Goal: Find specific page/section: Find specific page/section

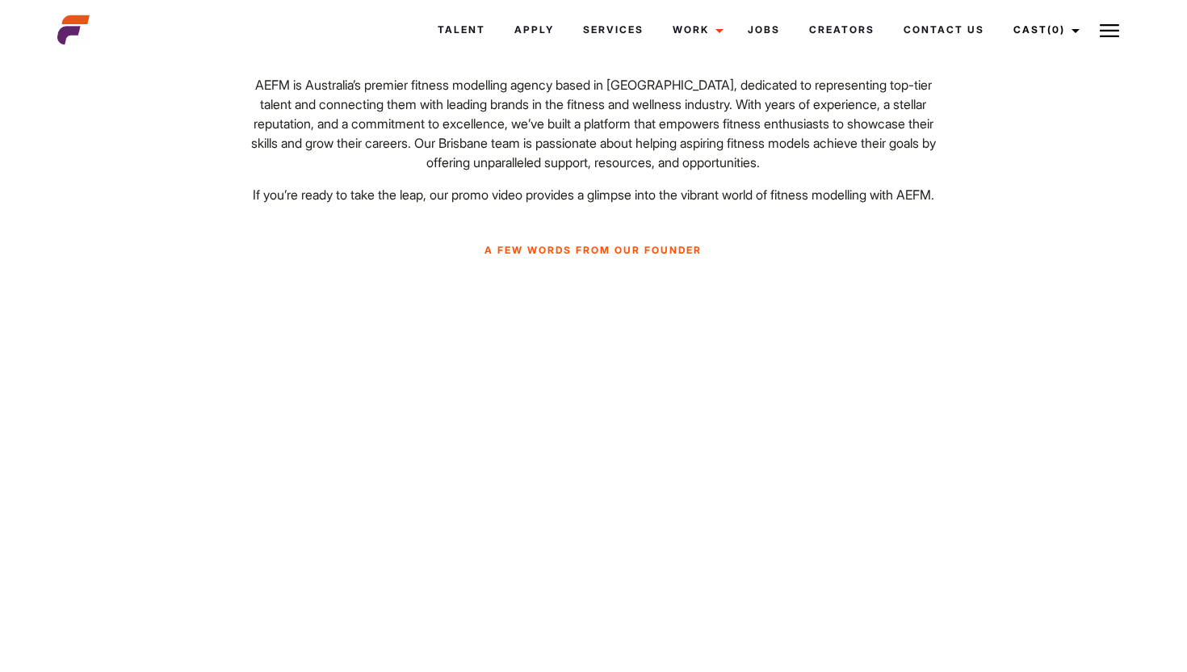
scroll to position [481, 0]
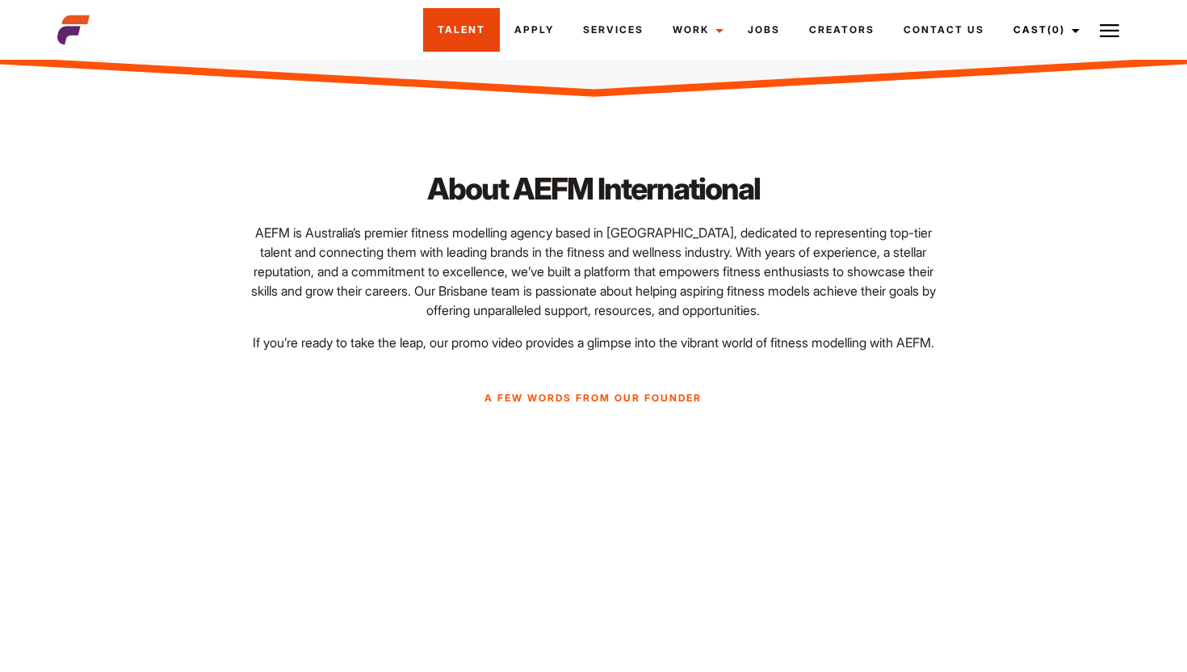
click at [454, 41] on link "Talent" at bounding box center [461, 30] width 77 height 44
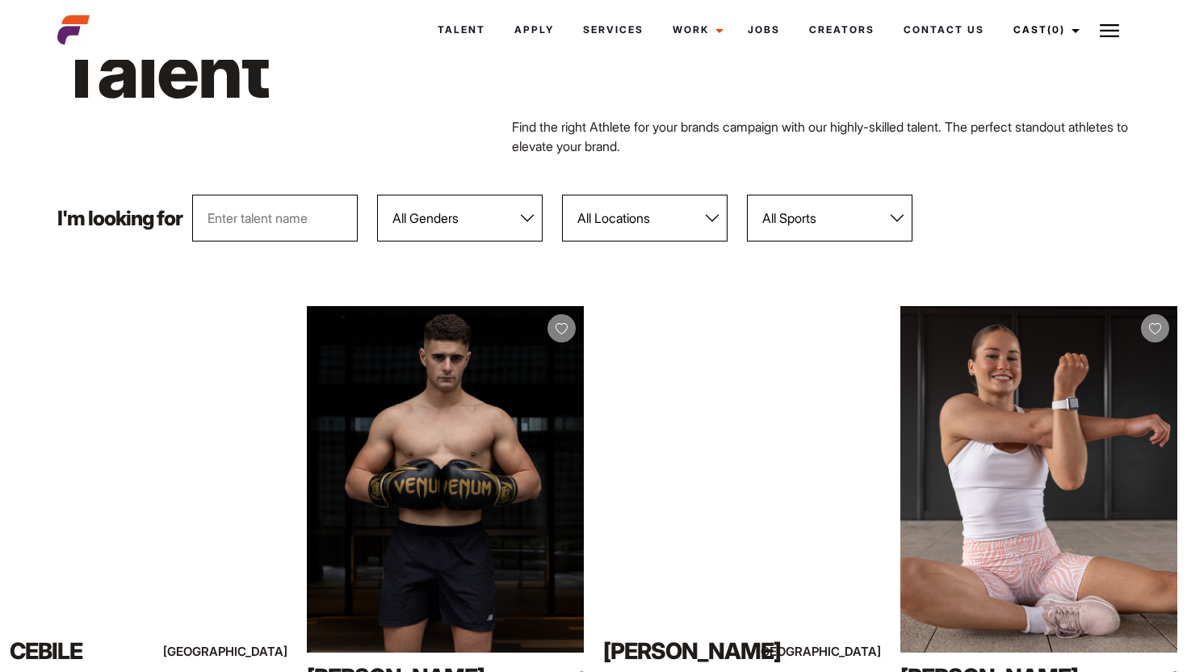
scroll to position [111, 0]
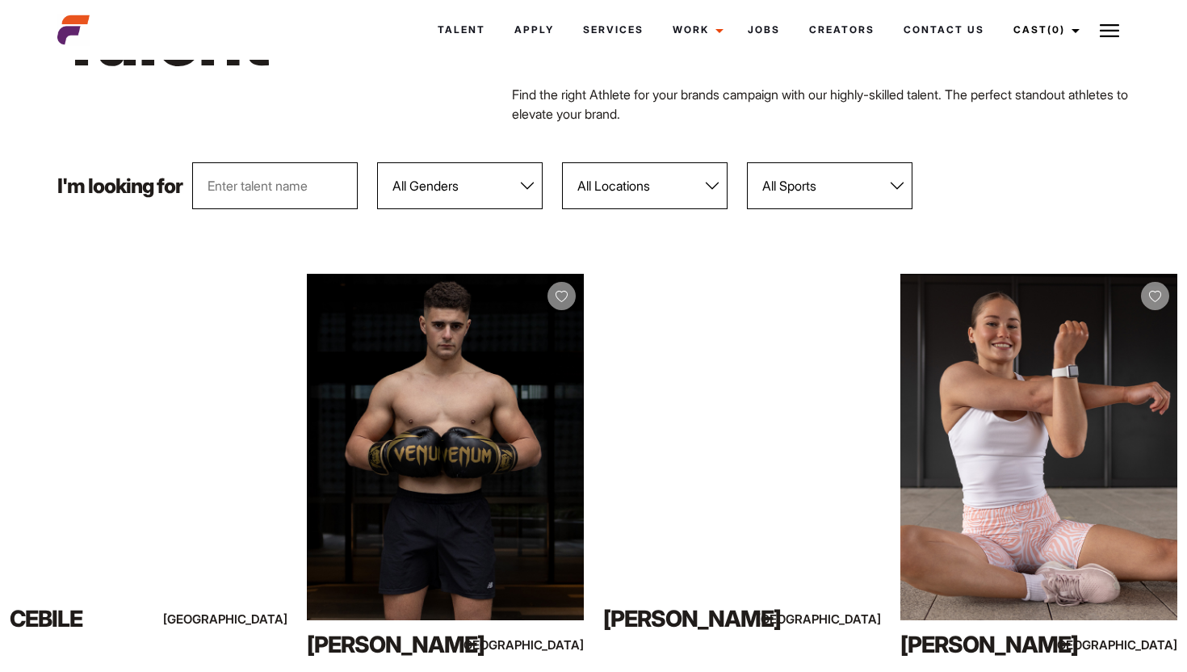
click at [664, 175] on select "All Locations [GEOGRAPHIC_DATA] [GEOGRAPHIC_DATA] [GEOGRAPHIC_DATA] [GEOGRAPHIC…" at bounding box center [645, 185] width 166 height 47
select select "117"
click at [563, 162] on select "All Locations [GEOGRAPHIC_DATA] [GEOGRAPHIC_DATA] [GEOGRAPHIC_DATA] [GEOGRAPHIC…" at bounding box center [645, 185] width 166 height 47
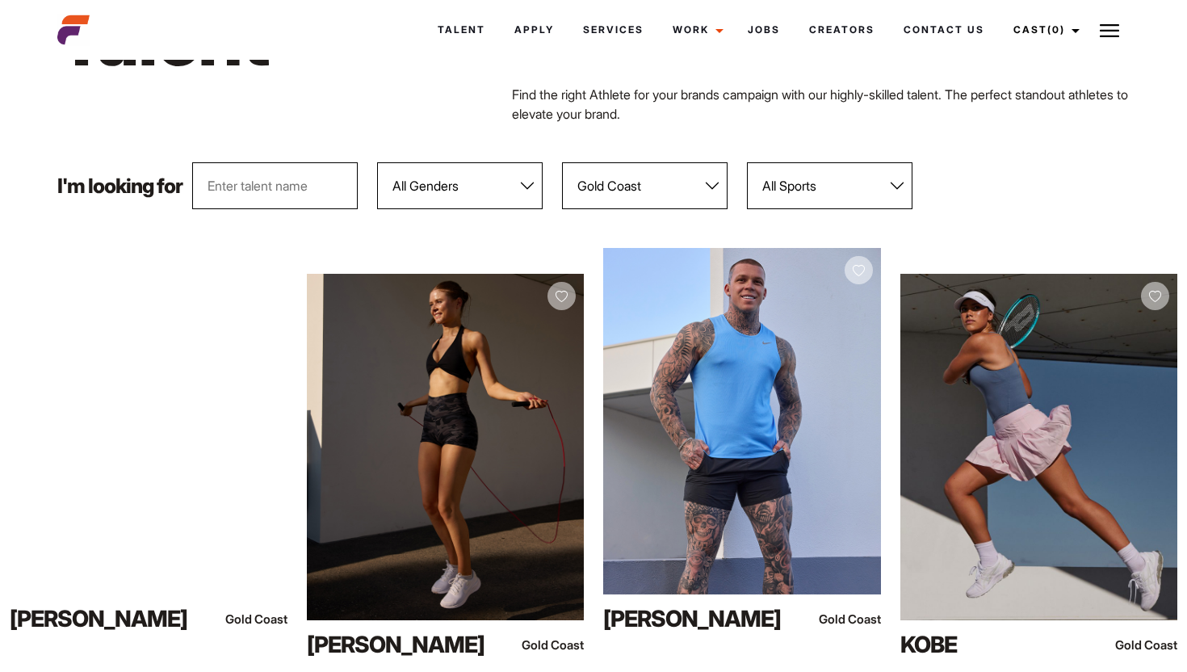
click at [942, 119] on p "Find the right Athlete for your brands campaign with our highly-skilled talent.…" at bounding box center [821, 104] width 618 height 39
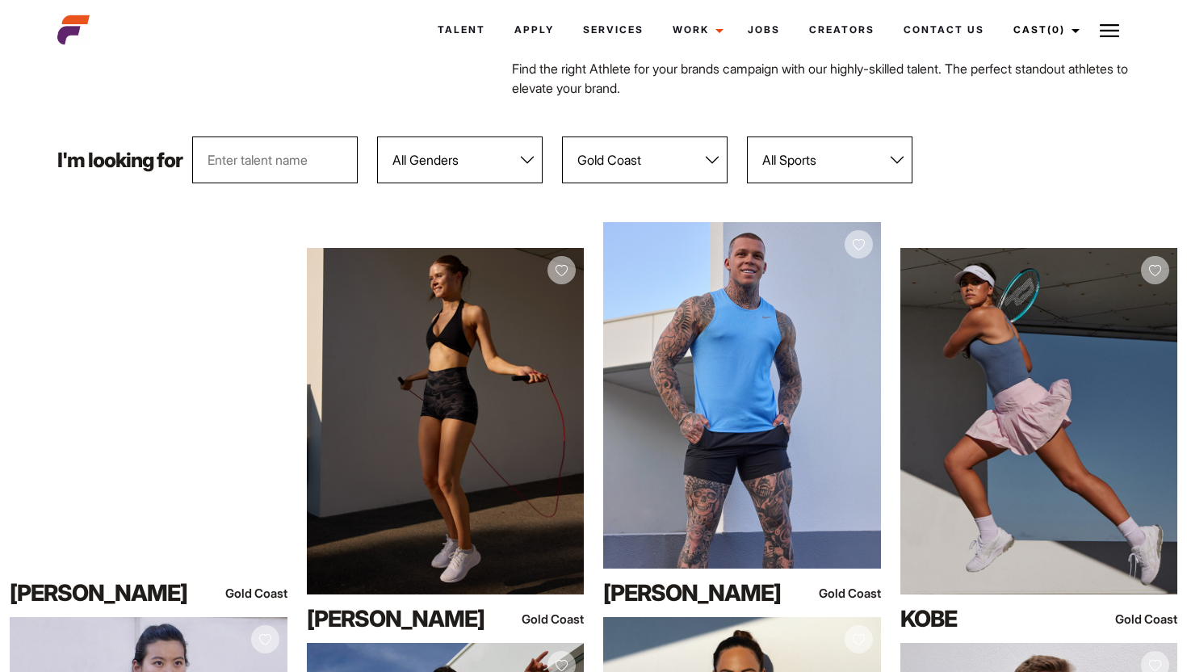
scroll to position [139, 0]
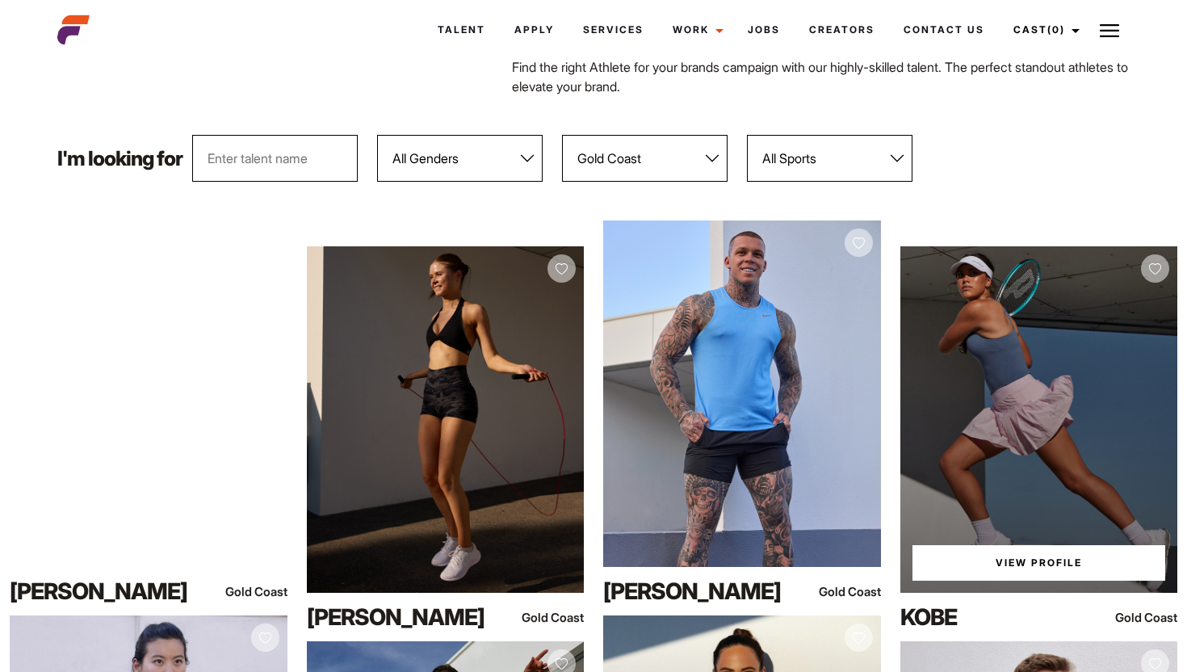
click at [974, 352] on div "View Profile" at bounding box center [1039, 419] width 278 height 346
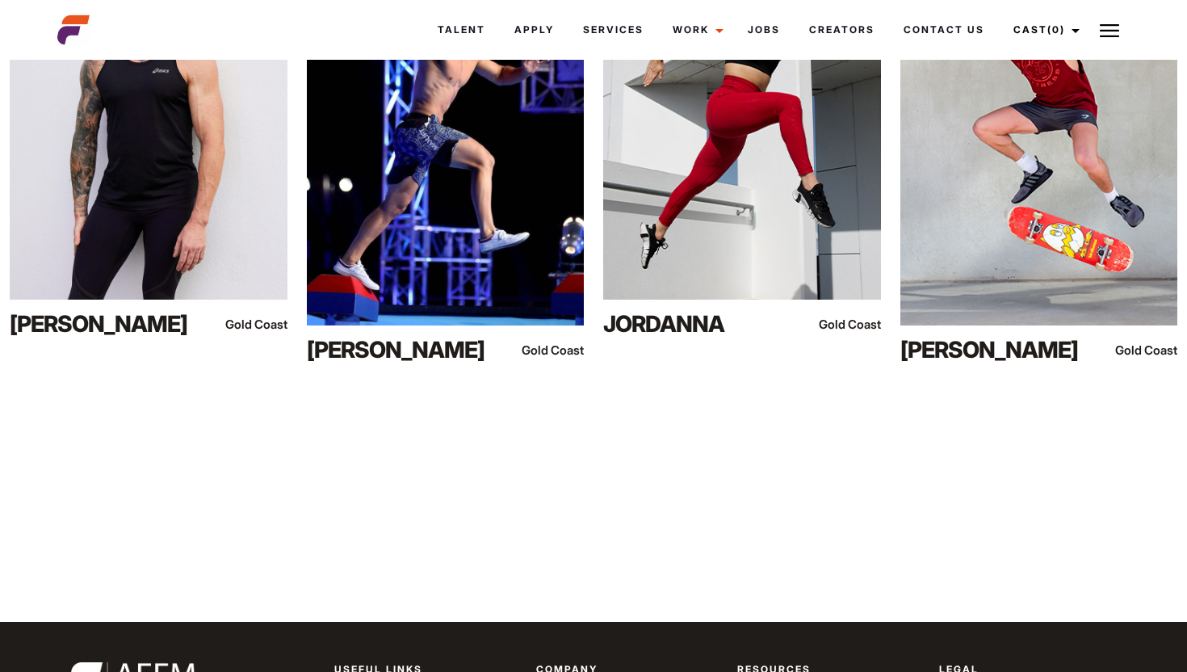
scroll to position [1406, 0]
